Goal: Find specific page/section: Find specific page/section

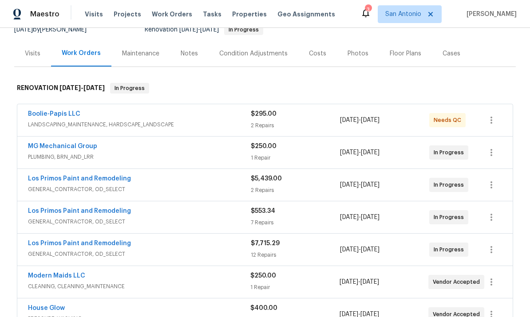
scroll to position [121, 0]
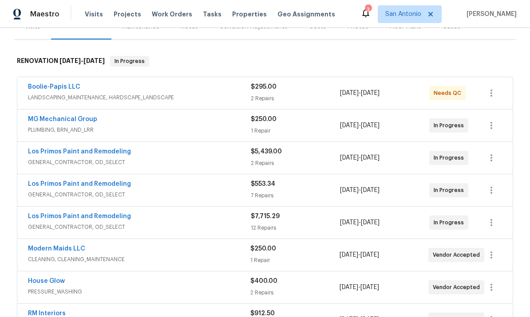
click at [208, 190] on span "GENERAL_CONTRACTOR, OD_SELECT" at bounding box center [139, 194] width 223 height 9
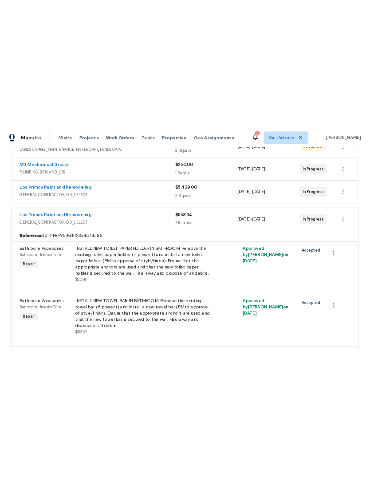
scroll to position [145, 0]
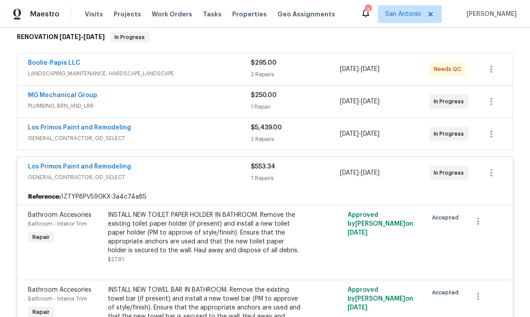
click at [191, 162] on div "Los Primos Paint and Remodeling" at bounding box center [139, 167] width 223 height 11
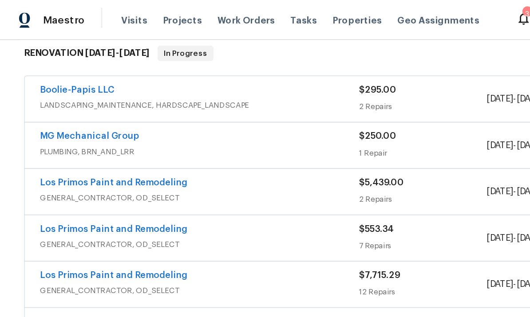
scroll to position [33, 0]
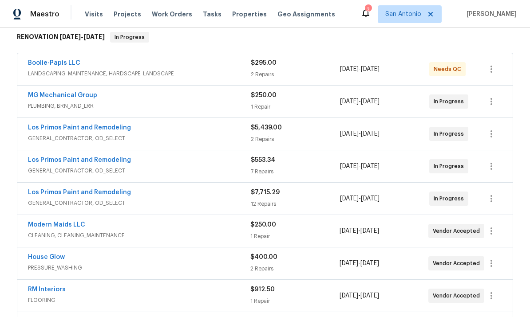
click at [183, 156] on div "Los Primos Paint and Remodeling" at bounding box center [139, 161] width 223 height 11
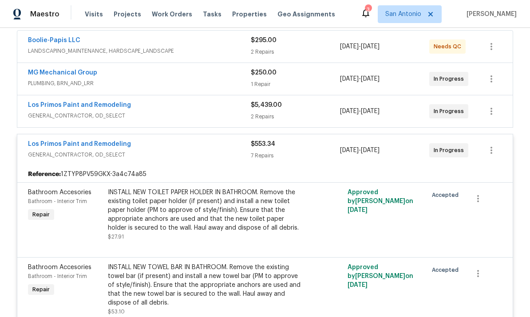
scroll to position [169, 0]
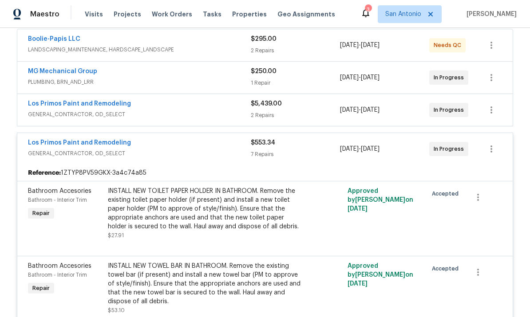
click at [180, 149] on span "GENERAL_CONTRACTOR, OD_SELECT" at bounding box center [139, 153] width 223 height 9
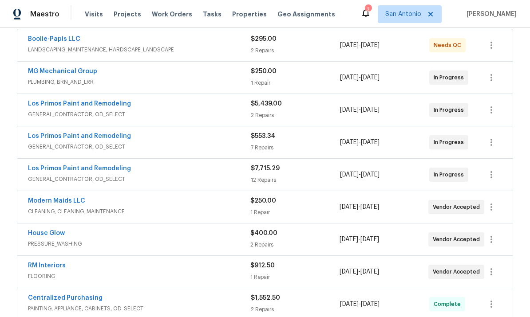
click at [194, 164] on div "Los Primos Paint and Remodeling" at bounding box center [139, 169] width 223 height 11
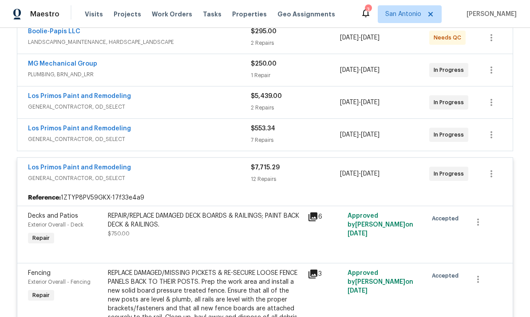
scroll to position [183, 0]
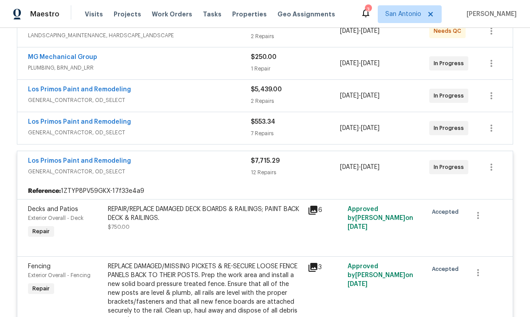
click at [190, 167] on span "GENERAL_CONTRACTOR, OD_SELECT" at bounding box center [139, 171] width 223 height 9
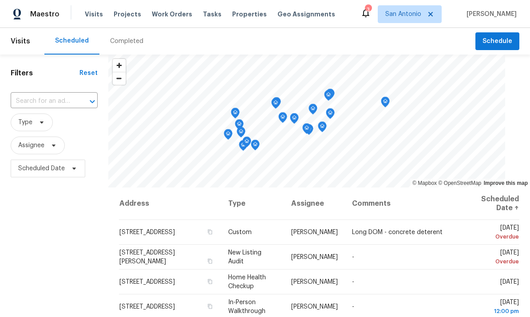
click at [236, 14] on span "Properties" at bounding box center [249, 14] width 35 height 9
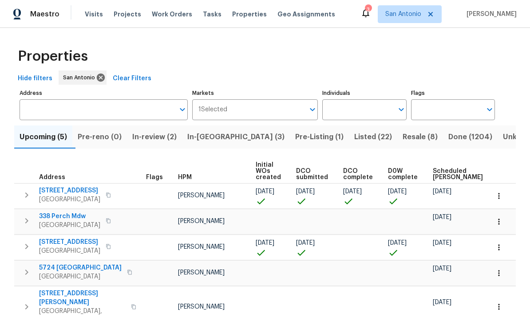
click at [57, 273] on span "SCHERTZ, TX 78154" at bounding box center [80, 277] width 83 height 9
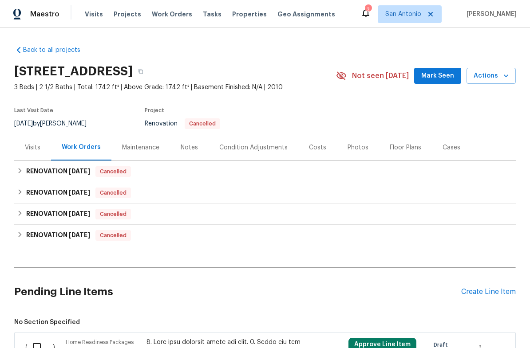
scroll to position [0, 0]
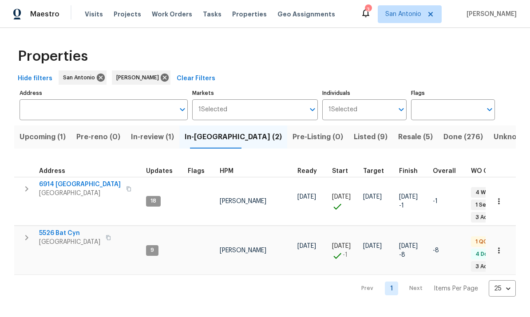
click at [60, 230] on span "5526 Bat Cyn" at bounding box center [69, 233] width 61 height 9
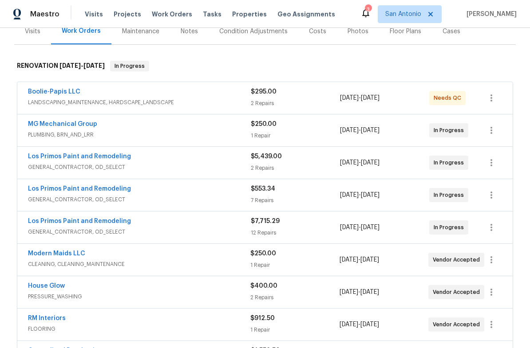
scroll to position [115, 0]
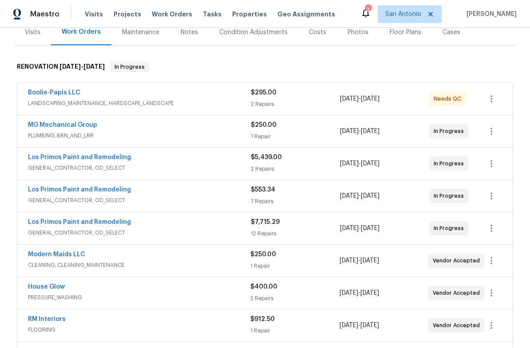
click at [186, 231] on span "GENERAL_CONTRACTOR, OD_SELECT" at bounding box center [139, 233] width 223 height 9
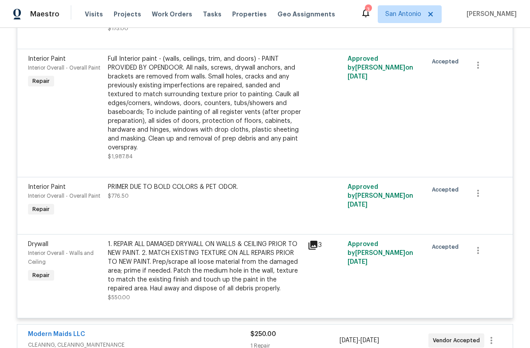
scroll to position [1240, 0]
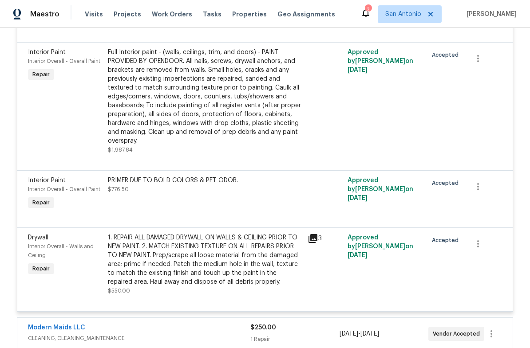
click at [312, 243] on icon at bounding box center [312, 238] width 9 height 9
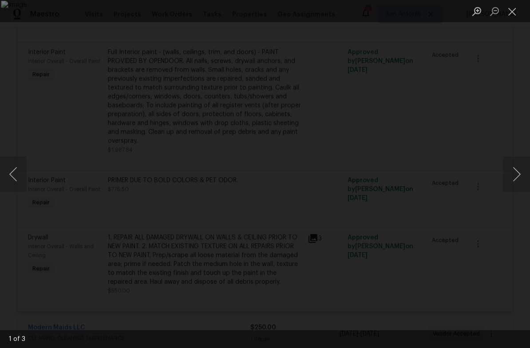
click at [511, 167] on button "Next image" at bounding box center [516, 175] width 27 height 36
click at [512, 171] on button "Next image" at bounding box center [516, 175] width 27 height 36
click at [513, 171] on button "Next image" at bounding box center [516, 175] width 27 height 36
click at [517, 12] on button "Close lightbox" at bounding box center [512, 12] width 18 height 16
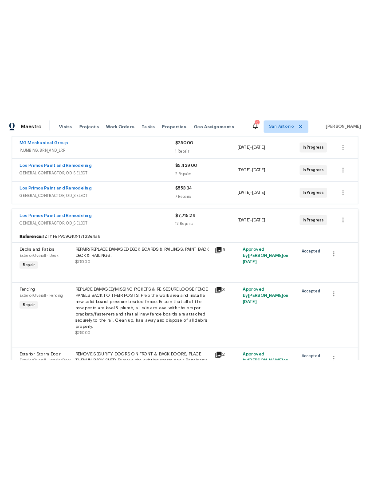
scroll to position [204, 0]
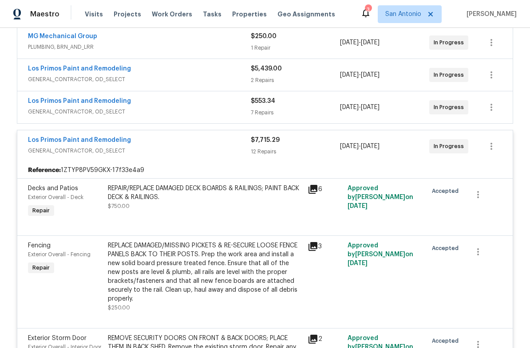
click at [184, 147] on span "GENERAL_CONTRACTOR, OD_SELECT" at bounding box center [139, 150] width 223 height 9
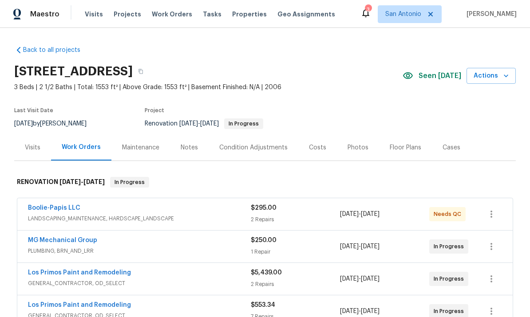
scroll to position [0, 0]
